Goal: Task Accomplishment & Management: Use online tool/utility

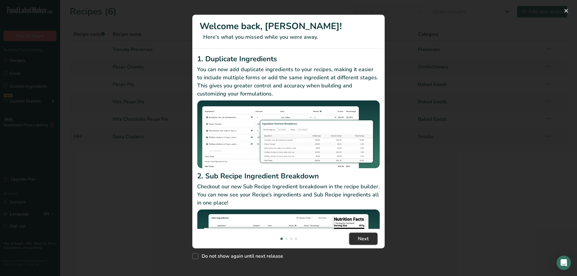
click at [350, 239] on button "Next" at bounding box center [363, 239] width 28 height 12
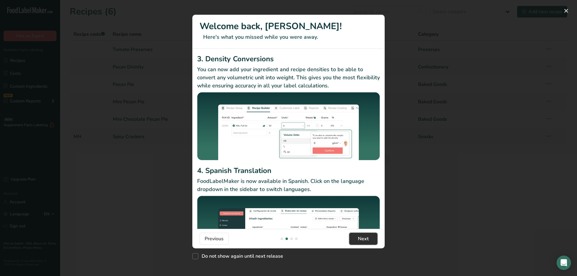
click at [356, 239] on button "Next" at bounding box center [363, 239] width 28 height 12
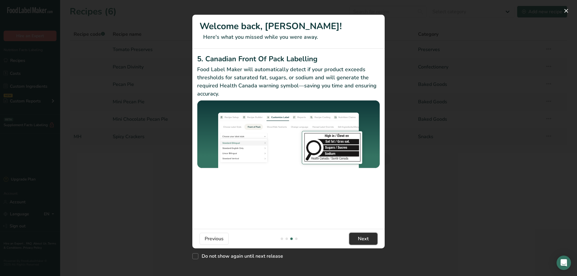
click at [356, 239] on button "Next" at bounding box center [363, 239] width 28 height 12
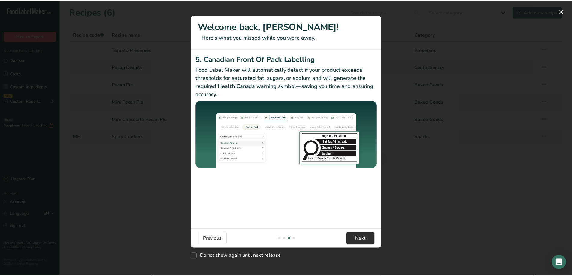
scroll to position [0, 577]
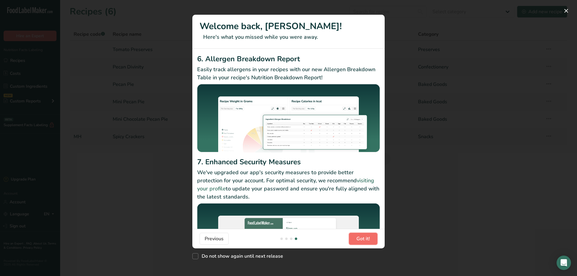
click at [364, 240] on span "Got it!" at bounding box center [363, 238] width 14 height 7
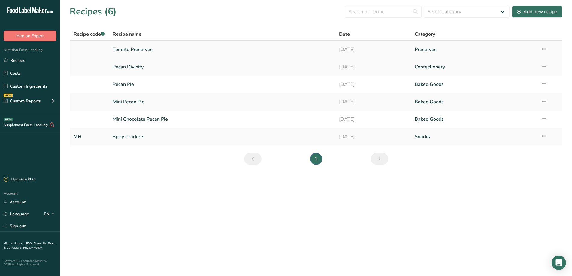
click at [130, 52] on link "Tomato Preserves" at bounding box center [223, 49] width 220 height 13
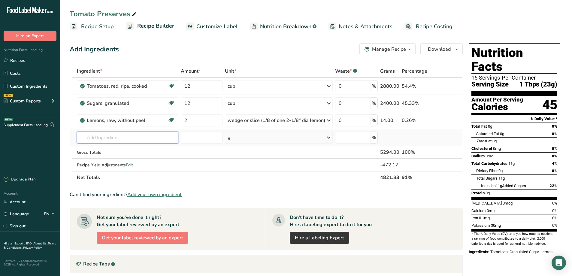
click at [97, 137] on input "text" at bounding box center [128, 138] width 102 height 12
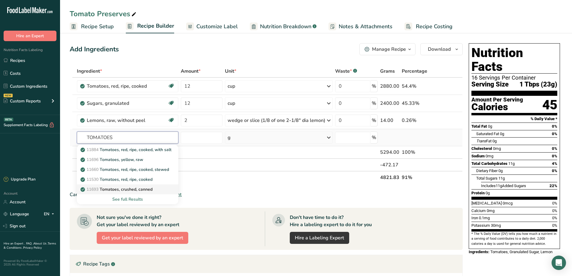
type input "TOMATOES"
click at [128, 188] on p "11693 Tomatoes, crushed, canned" at bounding box center [117, 189] width 71 height 6
type input "Tomatoes, crushed, canned"
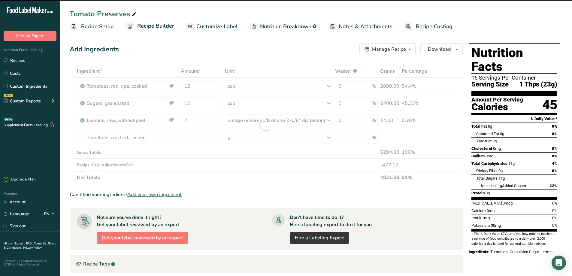
type input "0"
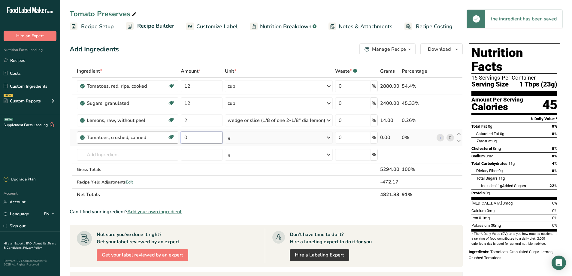
drag, startPoint x: 203, startPoint y: 139, endPoint x: 176, endPoint y: 138, distance: 27.4
click at [176, 138] on tr "Tomatoes, crushed, canned Source of Antioxidants Dairy free Gluten free Vegan V…" at bounding box center [266, 137] width 392 height 17
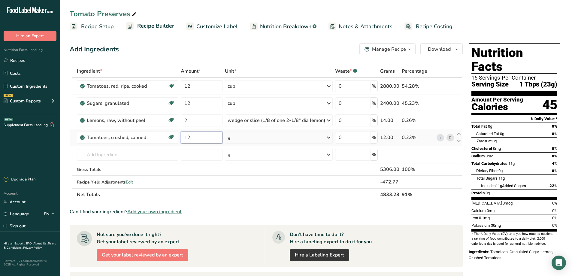
type input "12"
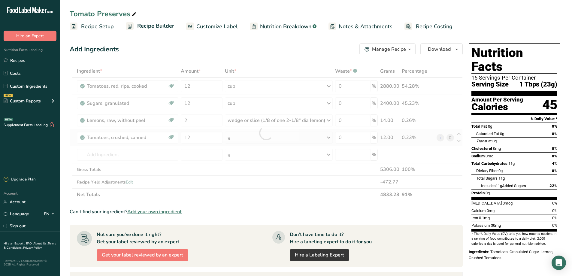
click at [329, 139] on div "Ingredient * Amount * Unit * Waste * .a-a{fill:#347362;}.b-a{fill:#fff;} Grams …" at bounding box center [266, 133] width 393 height 136
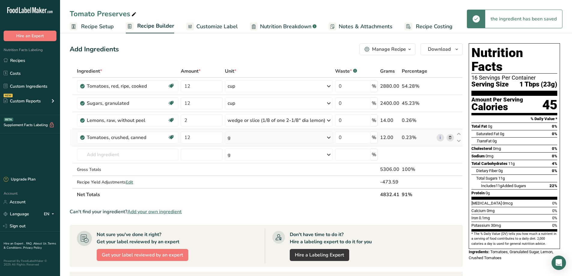
click at [328, 136] on icon at bounding box center [328, 137] width 7 height 11
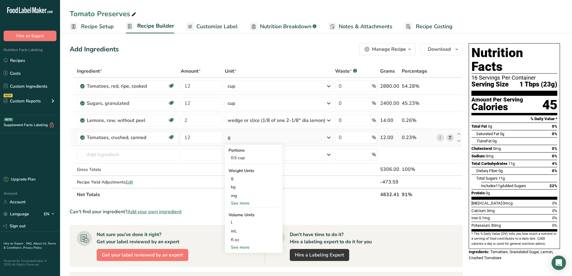
click at [243, 247] on div "See more" at bounding box center [254, 247] width 50 height 6
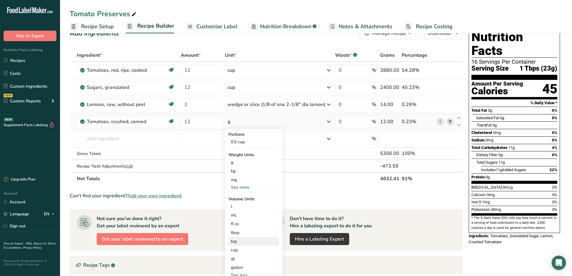
scroll to position [30, 0]
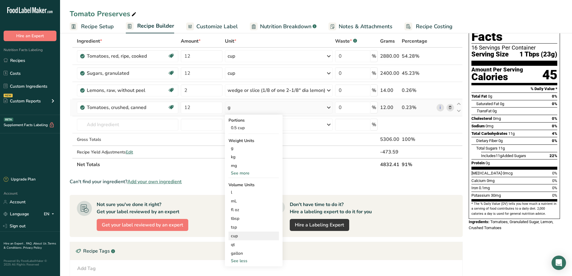
click at [244, 236] on div "cup" at bounding box center [254, 236] width 46 height 6
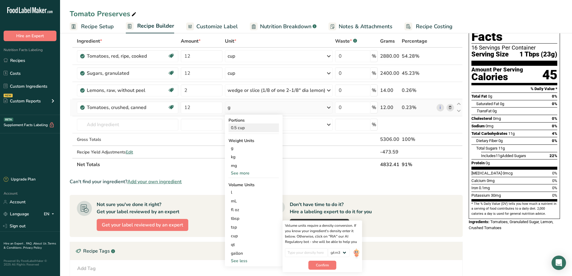
click at [242, 126] on div "0.5 cup" at bounding box center [254, 127] width 50 height 9
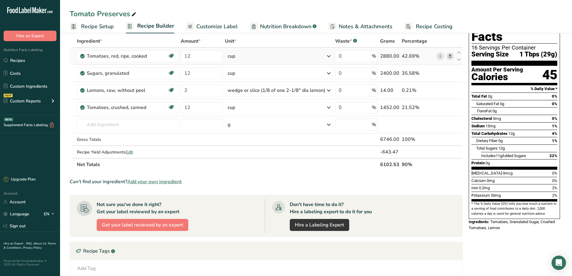
click at [452, 56] on icon at bounding box center [450, 56] width 4 height 6
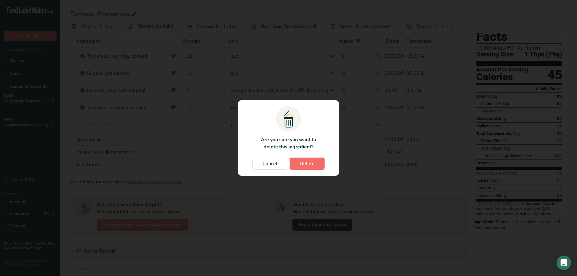
click at [297, 162] on button "Delete" at bounding box center [306, 164] width 35 height 12
type input "2"
type input "12"
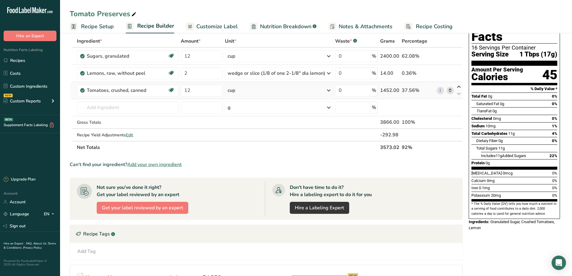
click at [459, 86] on icon at bounding box center [458, 87] width 7 height 5
type input "12"
type input "2"
click at [458, 68] on icon at bounding box center [458, 70] width 7 height 5
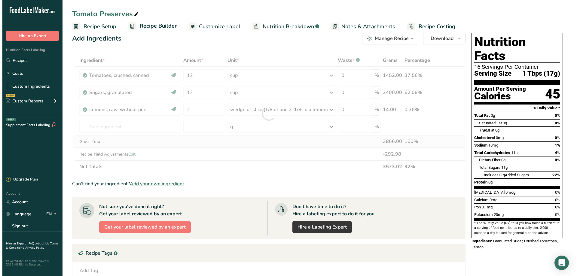
scroll to position [0, 0]
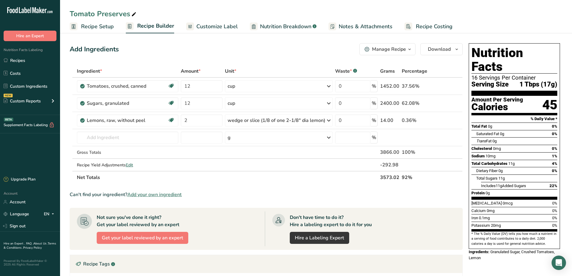
click at [223, 25] on span "Customize Label" at bounding box center [216, 27] width 41 height 8
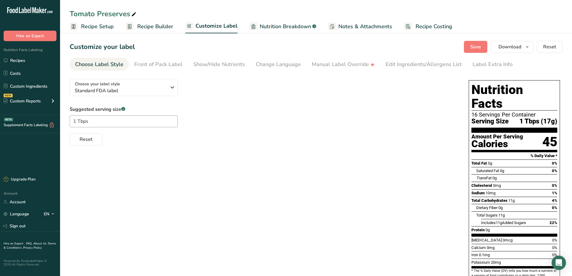
click at [147, 25] on span "Recipe Builder" at bounding box center [155, 27] width 36 height 8
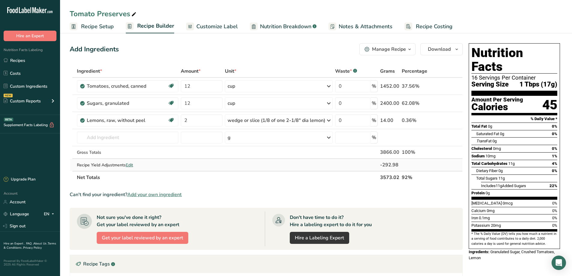
click at [133, 165] on span "Edit" at bounding box center [129, 165] width 7 height 6
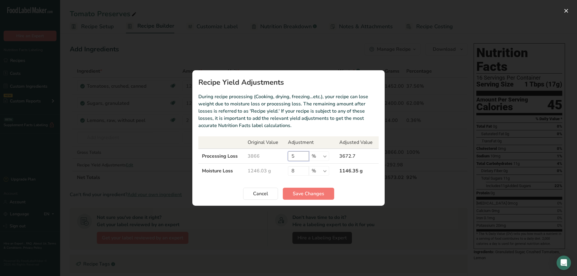
drag, startPoint x: 305, startPoint y: 157, endPoint x: 268, endPoint y: 155, distance: 37.0
click at [268, 155] on tr "Processing Loss 3866 5 % g kg mg mcg lb oz 3672.7" at bounding box center [288, 156] width 180 height 15
type input "0"
drag, startPoint x: 299, startPoint y: 170, endPoint x: 259, endPoint y: 171, distance: 39.9
click at [282, 171] on tr "Moisture Loss 1311.61 g 8 % g kg mg mcg lb oz 1206.68 g" at bounding box center [288, 171] width 180 height 15
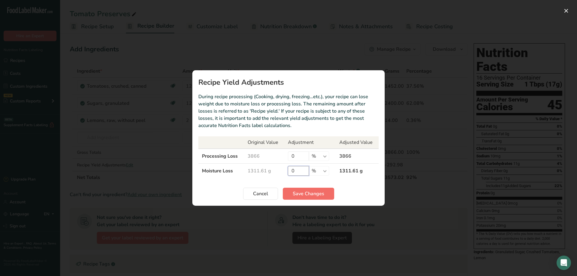
type input "0"
click at [311, 195] on span "Save Changes" at bounding box center [308, 193] width 32 height 7
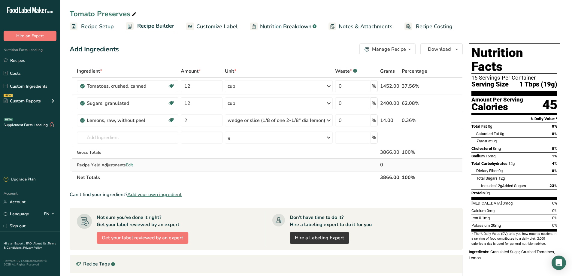
click at [132, 164] on span "Edit" at bounding box center [129, 165] width 7 height 6
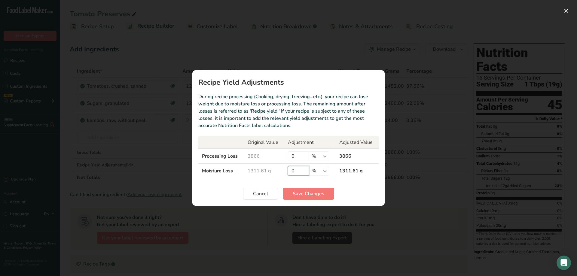
drag, startPoint x: 298, startPoint y: 170, endPoint x: 289, endPoint y: 169, distance: 9.0
click at [289, 169] on input "0" at bounding box center [298, 171] width 21 height 10
type input "5"
click at [319, 192] on span "Save Changes" at bounding box center [308, 193] width 32 height 7
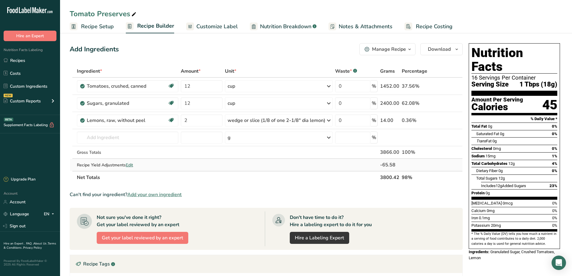
click at [131, 165] on span "Edit" at bounding box center [129, 165] width 7 height 6
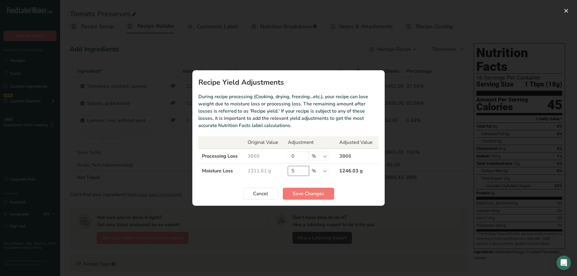
drag, startPoint x: 302, startPoint y: 172, endPoint x: 219, endPoint y: 158, distance: 84.1
click at [250, 168] on tr "Moisture Loss 1311.61 g 5 % g kg mg mcg lb oz 1246.03 g" at bounding box center [288, 171] width 180 height 15
type input "0"
click at [301, 194] on span "Save Changes" at bounding box center [308, 193] width 32 height 7
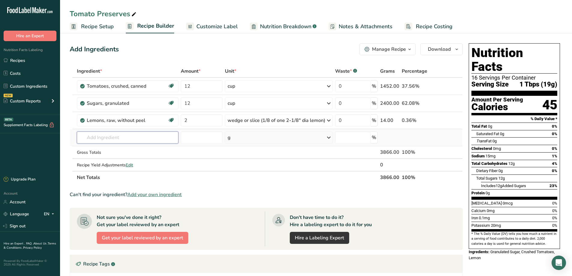
click at [98, 141] on input "text" at bounding box center [128, 138] width 102 height 12
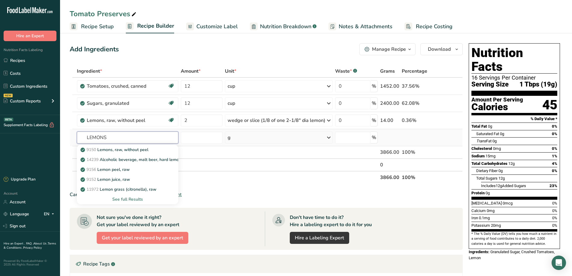
type input "LEMONS"
click at [126, 198] on div "See full Results" at bounding box center [128, 199] width 92 height 6
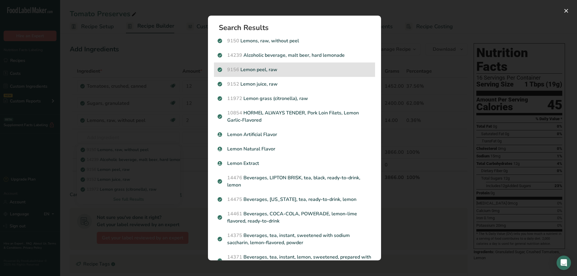
click at [255, 69] on p "9156 Lemon peel, raw" at bounding box center [294, 69] width 154 height 7
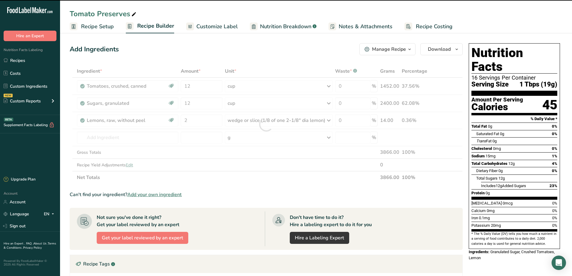
type input "0"
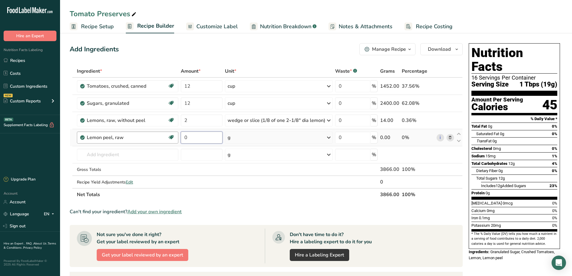
drag, startPoint x: 203, startPoint y: 138, endPoint x: 163, endPoint y: 137, distance: 39.9
click at [163, 137] on tr "Lemon peel, raw Dairy free Gluten free Vegan Vegetarian Soy free 0 g Portions 1…" at bounding box center [266, 137] width 392 height 17
type input "2"
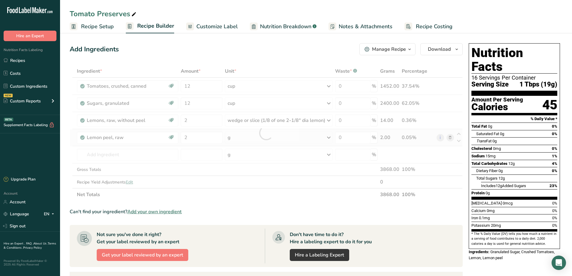
click at [330, 138] on div "Ingredient * Amount * Unit * Waste * .a-a{fill:#347362;}.b-a{fill:#fff;} Grams …" at bounding box center [266, 133] width 393 height 136
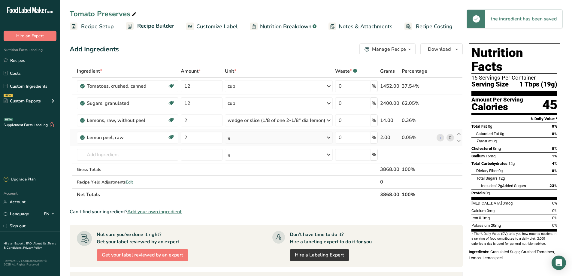
click at [329, 138] on icon at bounding box center [328, 137] width 7 height 11
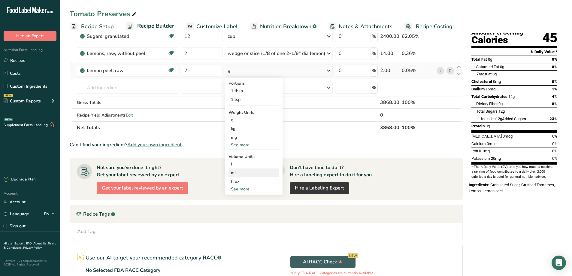
scroll to position [90, 0]
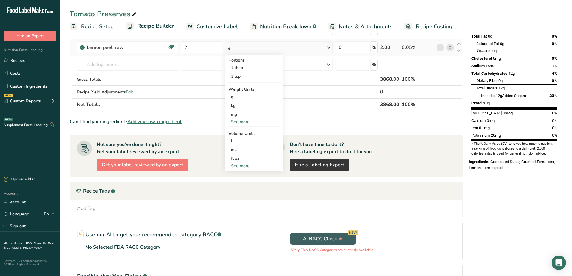
click at [246, 165] on div "See more" at bounding box center [254, 166] width 50 height 6
click at [280, 49] on div "g" at bounding box center [279, 47] width 108 height 12
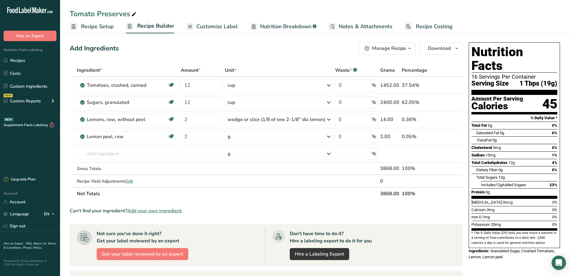
scroll to position [0, 0]
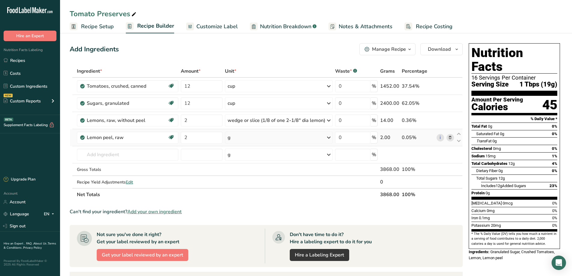
click at [450, 138] on icon at bounding box center [450, 138] width 4 height 6
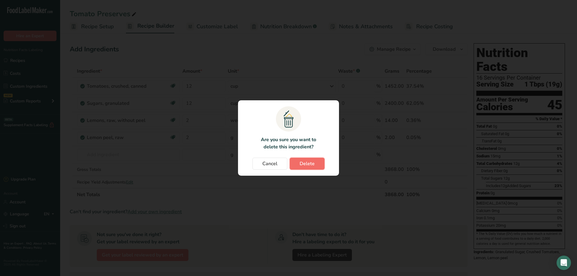
click at [310, 163] on span "Delete" at bounding box center [306, 163] width 15 height 7
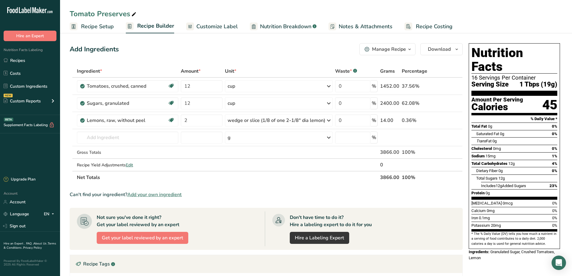
click at [70, 56] on div "Add Ingredients Manage Recipe Delete Recipe Duplicate Recipe Scale Recipe Save …" at bounding box center [268, 210] width 397 height 339
click at [438, 50] on span "Download" at bounding box center [439, 49] width 23 height 7
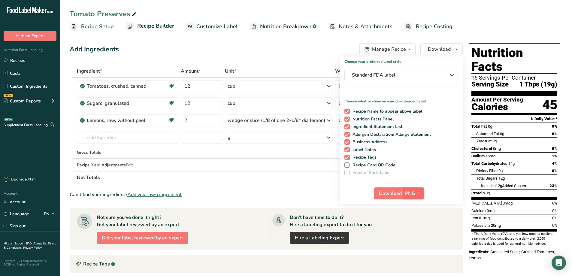
click at [417, 194] on icon "button" at bounding box center [419, 193] width 5 height 8
click at [414, 205] on link "PNG" at bounding box center [414, 206] width 19 height 10
click at [348, 165] on span at bounding box center [346, 164] width 5 height 5
click at [348, 165] on input "Recipe Card QR Code" at bounding box center [346, 165] width 4 height 4
click at [348, 165] on span at bounding box center [346, 164] width 5 height 5
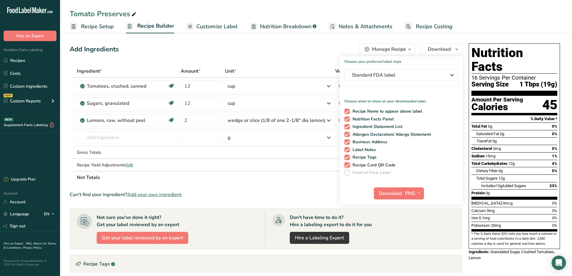
click at [348, 165] on input "Recipe Card QR Code" at bounding box center [346, 165] width 4 height 4
checkbox input "false"
click at [347, 112] on span at bounding box center [346, 111] width 5 height 5
click at [347, 112] on input "Recipe Name to appear above label" at bounding box center [346, 111] width 4 height 4
checkbox input "false"
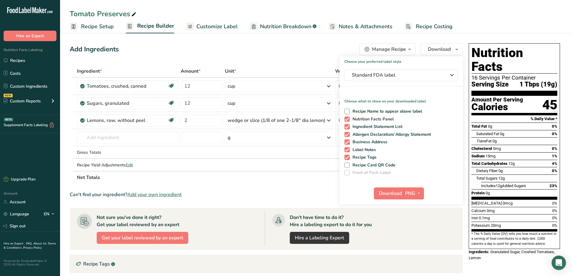
click at [347, 119] on span at bounding box center [346, 119] width 5 height 5
click at [347, 119] on input "Nutrition Facts Panel" at bounding box center [346, 119] width 4 height 4
checkbox input "false"
click at [346, 123] on div "Recipe Name to appear above label Nutrition Facts Panel Ingredient Statement Li…" at bounding box center [401, 140] width 123 height 69
click at [347, 126] on span at bounding box center [346, 126] width 5 height 5
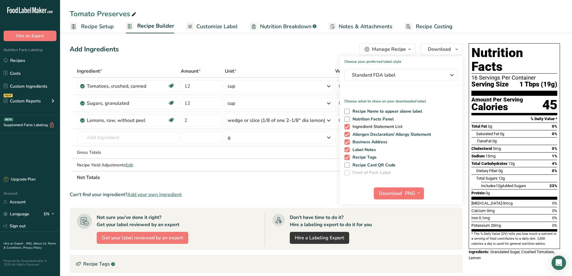
click at [347, 126] on input "Ingredient Statement List" at bounding box center [346, 127] width 4 height 4
checkbox input "false"
click at [347, 134] on span at bounding box center [346, 134] width 5 height 5
click at [347, 134] on input "Allergen Declaration/ Allergy Statement" at bounding box center [346, 134] width 4 height 4
checkbox input "false"
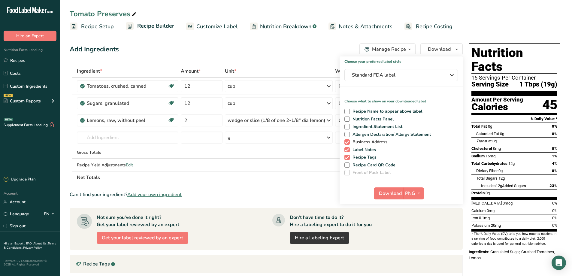
click at [347, 142] on span at bounding box center [346, 141] width 5 height 5
click at [347, 142] on input "Business Address" at bounding box center [346, 142] width 4 height 4
checkbox input "false"
click at [347, 149] on span at bounding box center [346, 149] width 5 height 5
click at [347, 149] on input "Label Notes" at bounding box center [346, 150] width 4 height 4
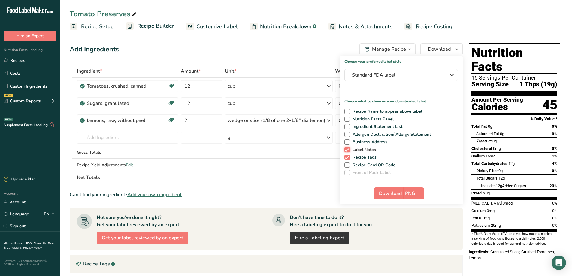
checkbox input "false"
click at [396, 193] on span "Download" at bounding box center [390, 193] width 23 height 7
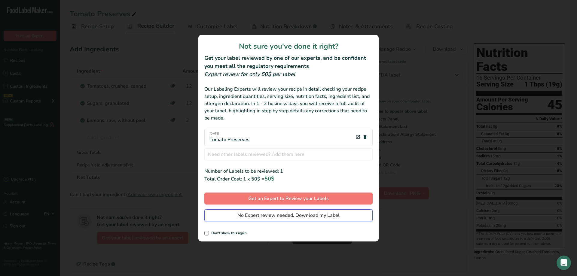
click at [255, 215] on span "No Expert review needed. Download my Label" at bounding box center [288, 215] width 102 height 7
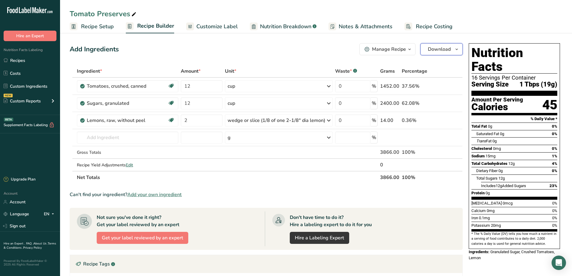
click at [450, 50] on span "Download" at bounding box center [439, 49] width 23 height 7
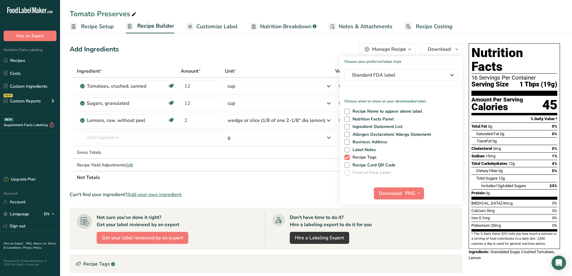
click at [347, 158] on span at bounding box center [346, 157] width 5 height 5
click at [347, 158] on input "Recipe Tags" at bounding box center [346, 157] width 4 height 4
checkbox input "false"
click at [396, 72] on span "Standard FDA label" at bounding box center [397, 74] width 90 height 7
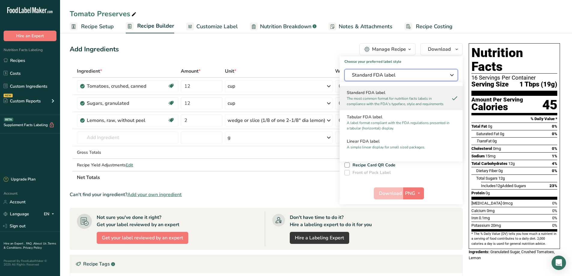
click at [397, 74] on span "Standard FDA label" at bounding box center [397, 74] width 90 height 7
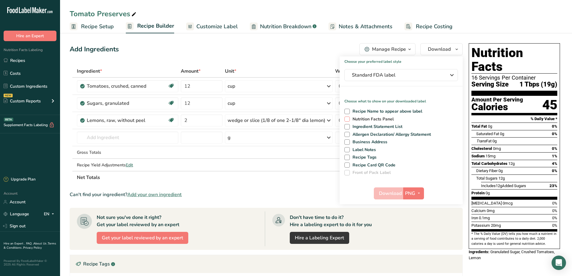
click at [348, 119] on span at bounding box center [346, 119] width 5 height 5
click at [348, 119] on input "Nutrition Facts Panel" at bounding box center [346, 119] width 4 height 4
checkbox input "true"
click at [348, 129] on span at bounding box center [346, 126] width 5 height 5
click at [348, 129] on input "Ingredient Statement List" at bounding box center [346, 127] width 4 height 4
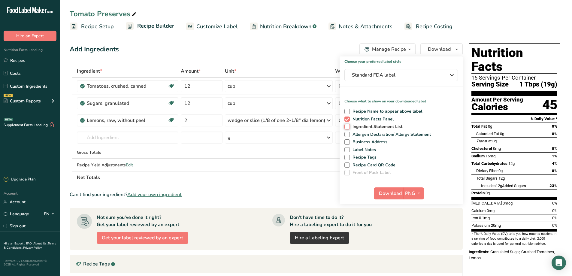
checkbox input "true"
click at [347, 136] on span at bounding box center [346, 134] width 5 height 5
click at [347, 136] on input "Allergen Declaration/ Allergy Statement" at bounding box center [346, 134] width 4 height 4
checkbox input "true"
click at [387, 192] on span "Download" at bounding box center [390, 193] width 23 height 7
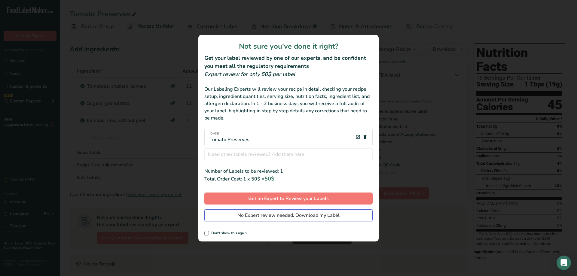
click at [273, 217] on span "No Expert review needed. Download my Label" at bounding box center [288, 215] width 102 height 7
